Goal: Task Accomplishment & Management: Complete application form

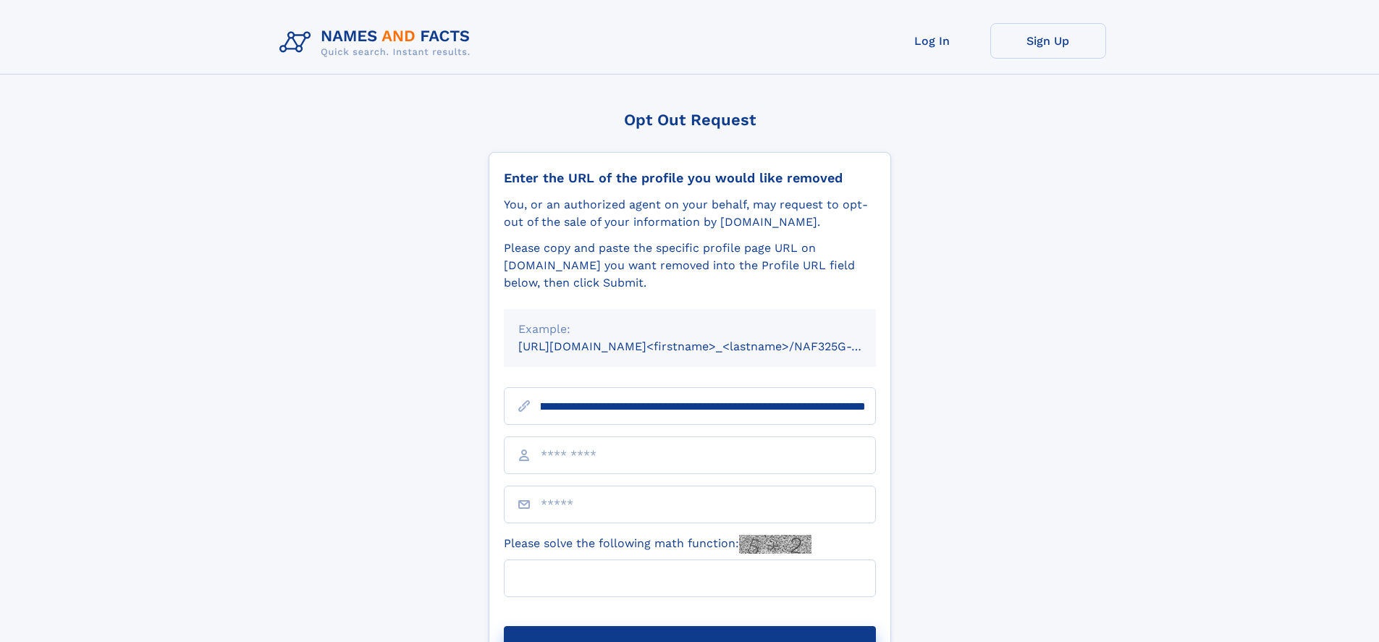
scroll to position [0, 167]
type input "**********"
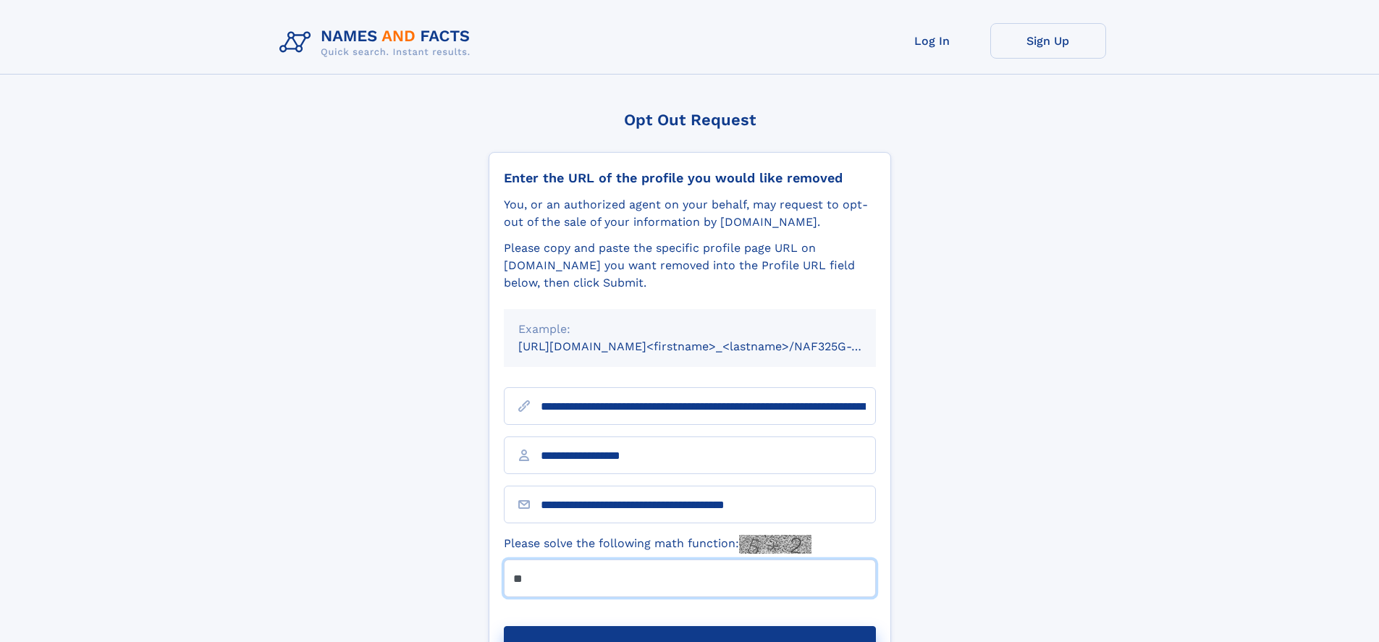
type input "**"
click at [689, 626] on button "Submit Opt Out Request" at bounding box center [690, 649] width 372 height 46
